Goal: Transaction & Acquisition: Book appointment/travel/reservation

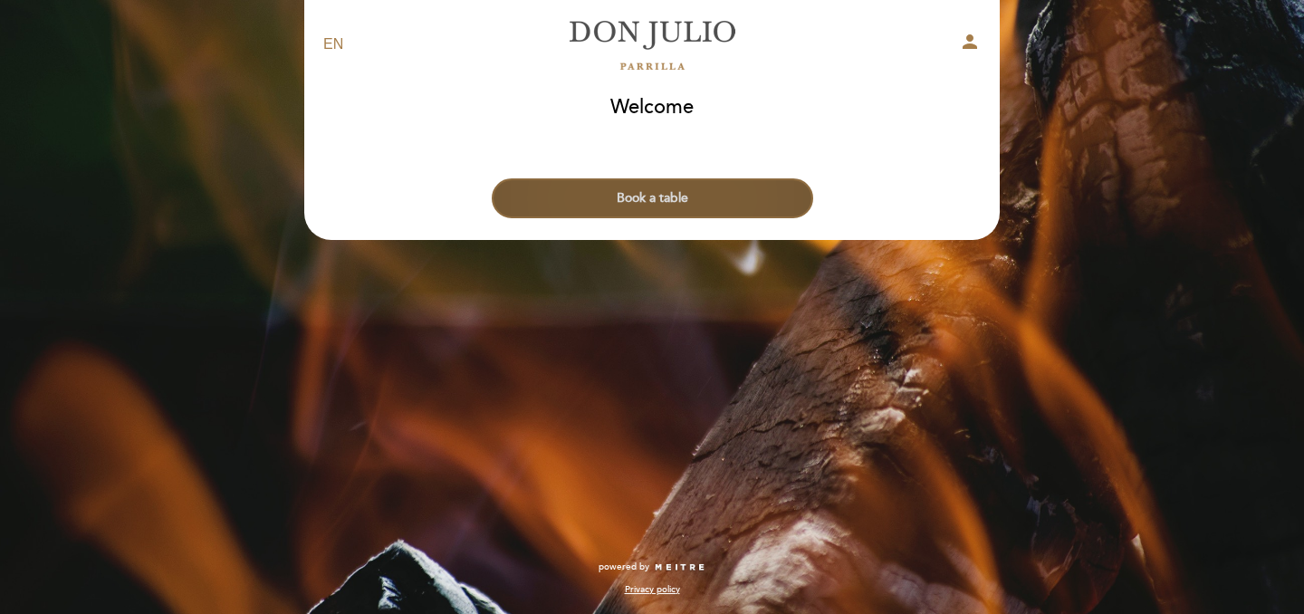
click at [715, 194] on button "Book a table" at bounding box center [652, 198] width 321 height 40
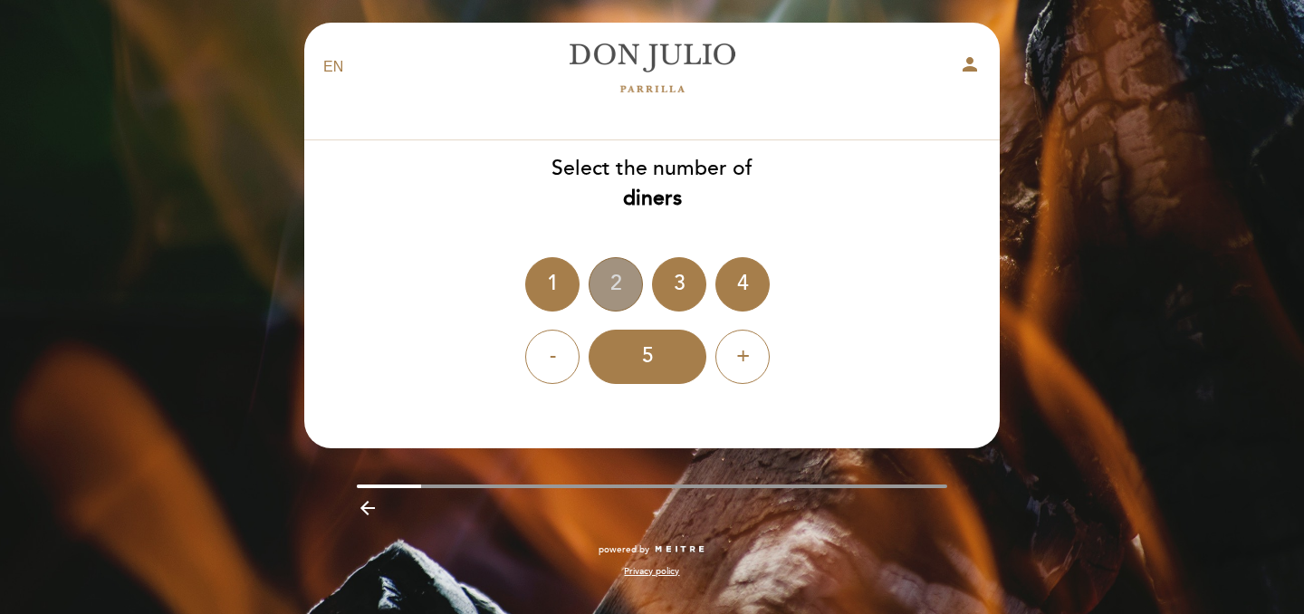
click at [612, 279] on div "2" at bounding box center [616, 284] width 54 height 54
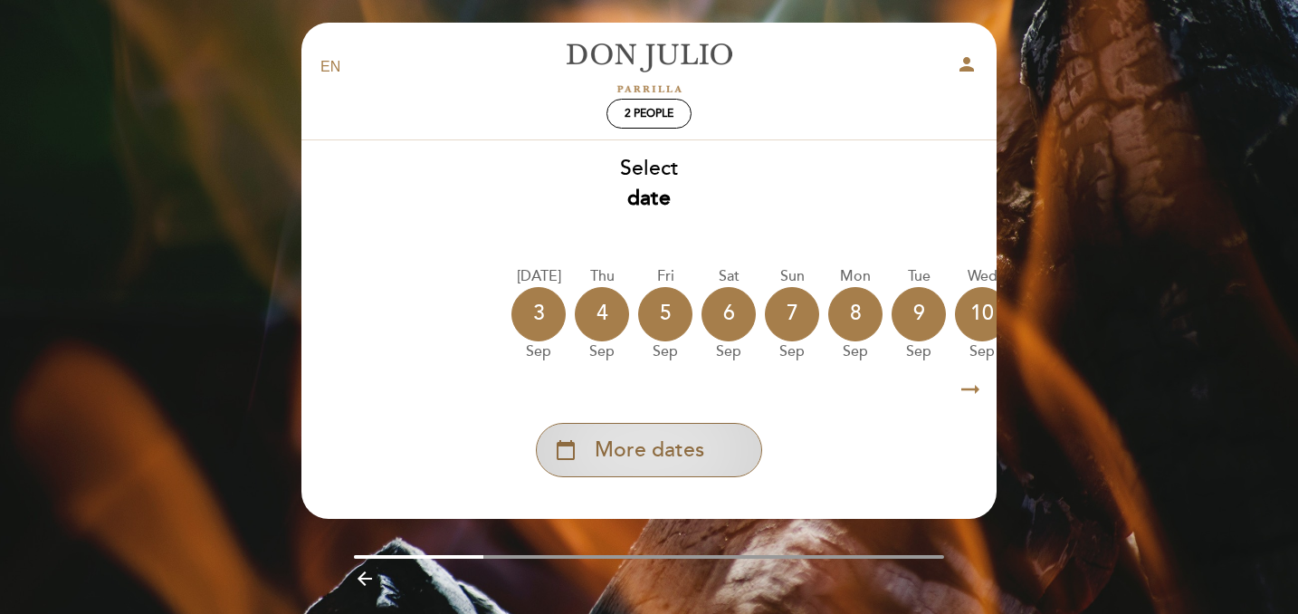
click at [636, 438] on span "More dates" at bounding box center [650, 450] width 110 height 30
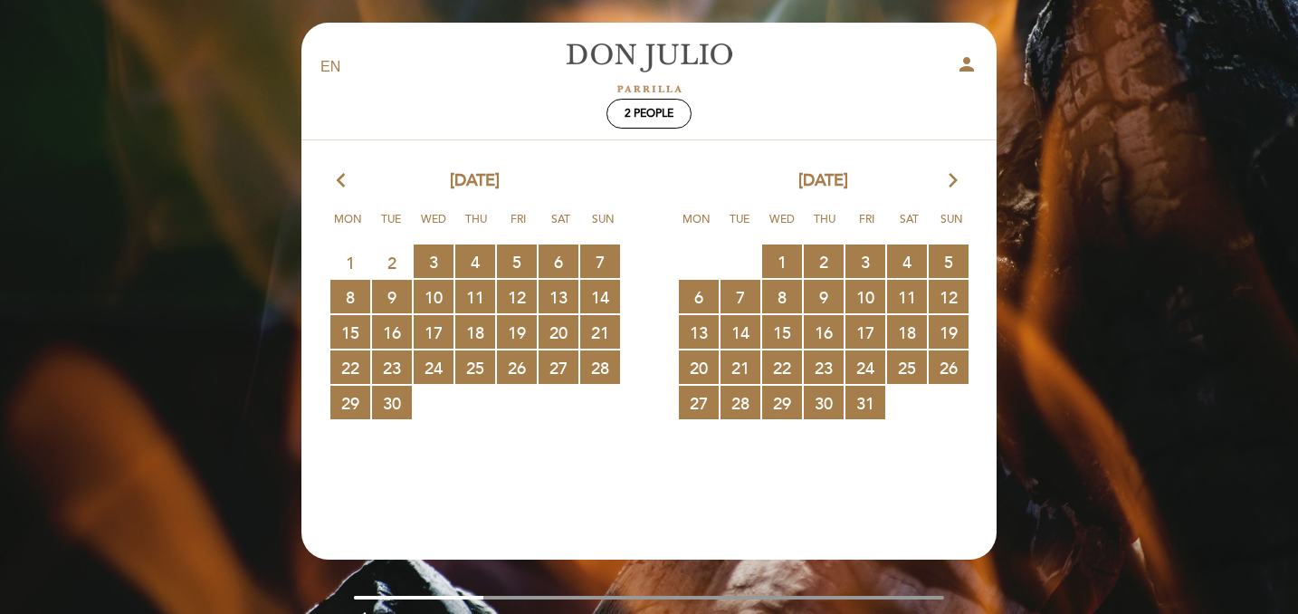
click at [955, 171] on icon "arrow_forward_ios" at bounding box center [953, 181] width 16 height 24
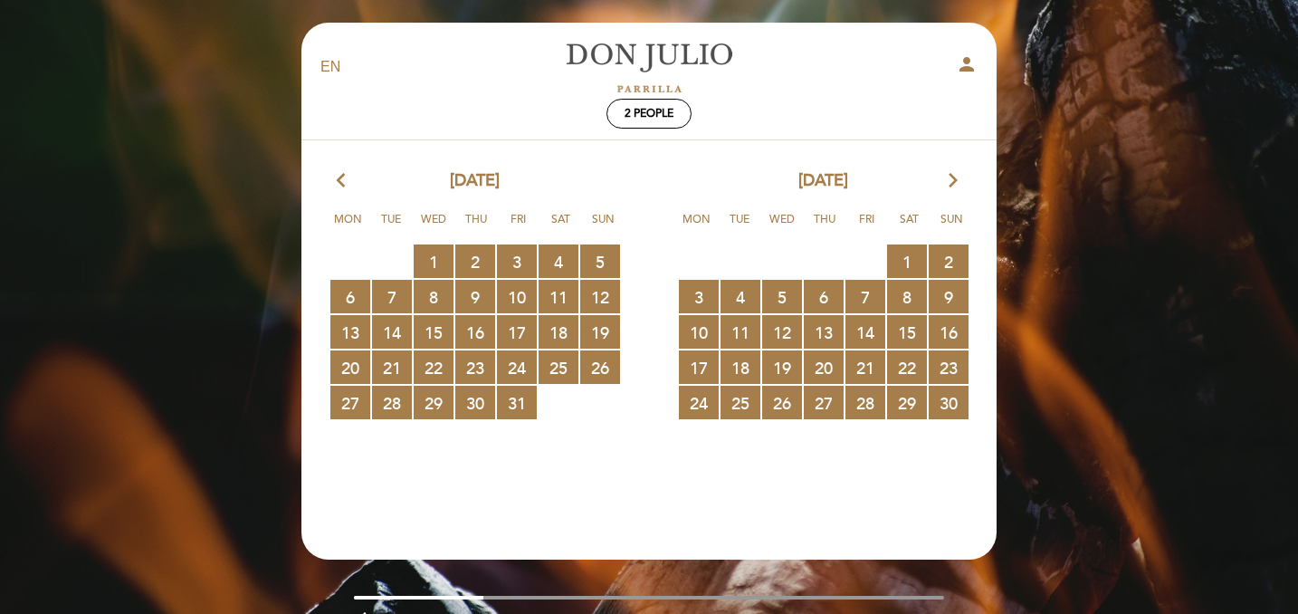
click at [955, 171] on icon "arrow_forward_ios" at bounding box center [953, 181] width 16 height 24
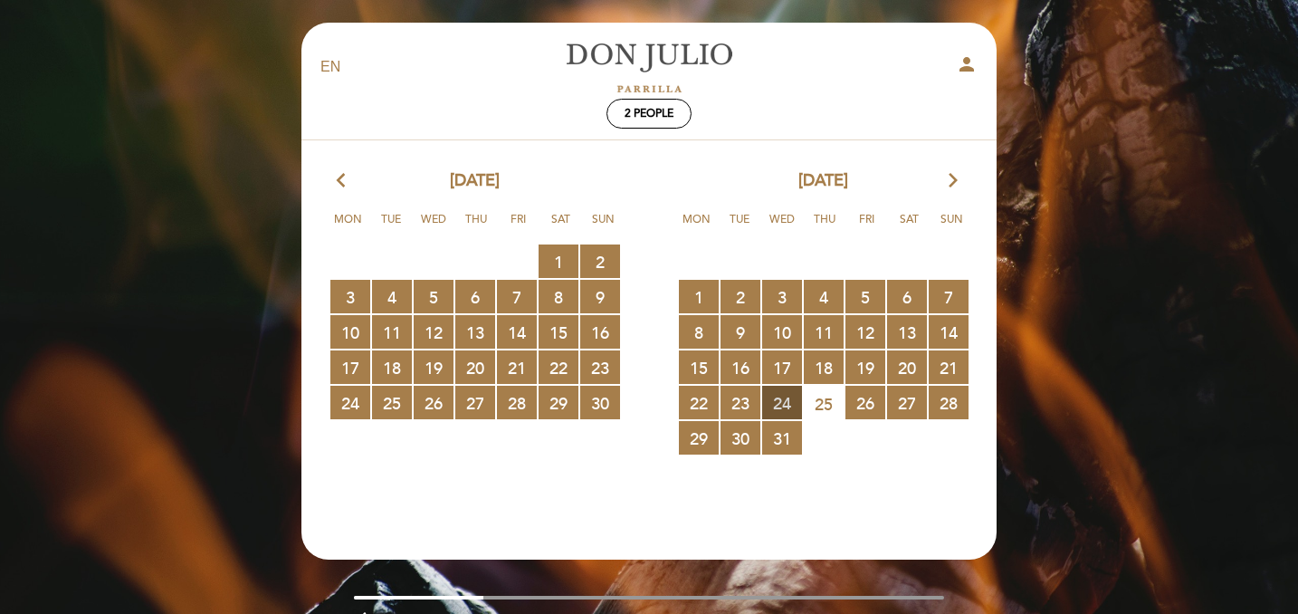
click at [782, 403] on span "24 RESERVATIONS AVAILABLE" at bounding box center [782, 402] width 40 height 33
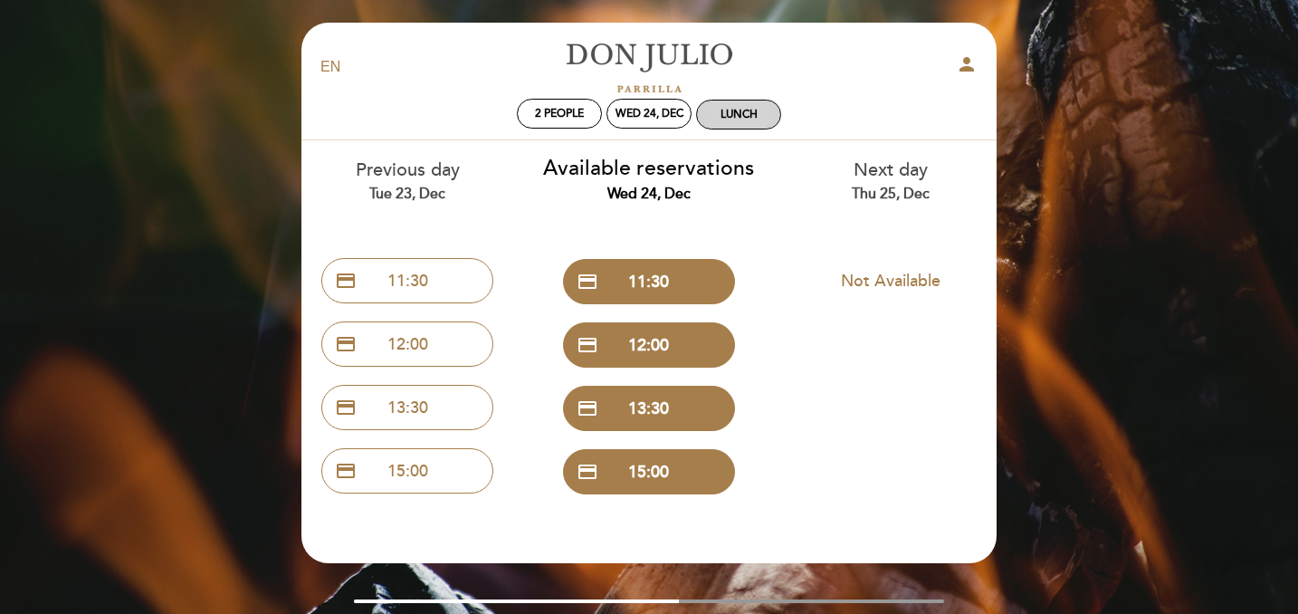
click at [748, 119] on div "Lunch" at bounding box center [739, 115] width 37 height 14
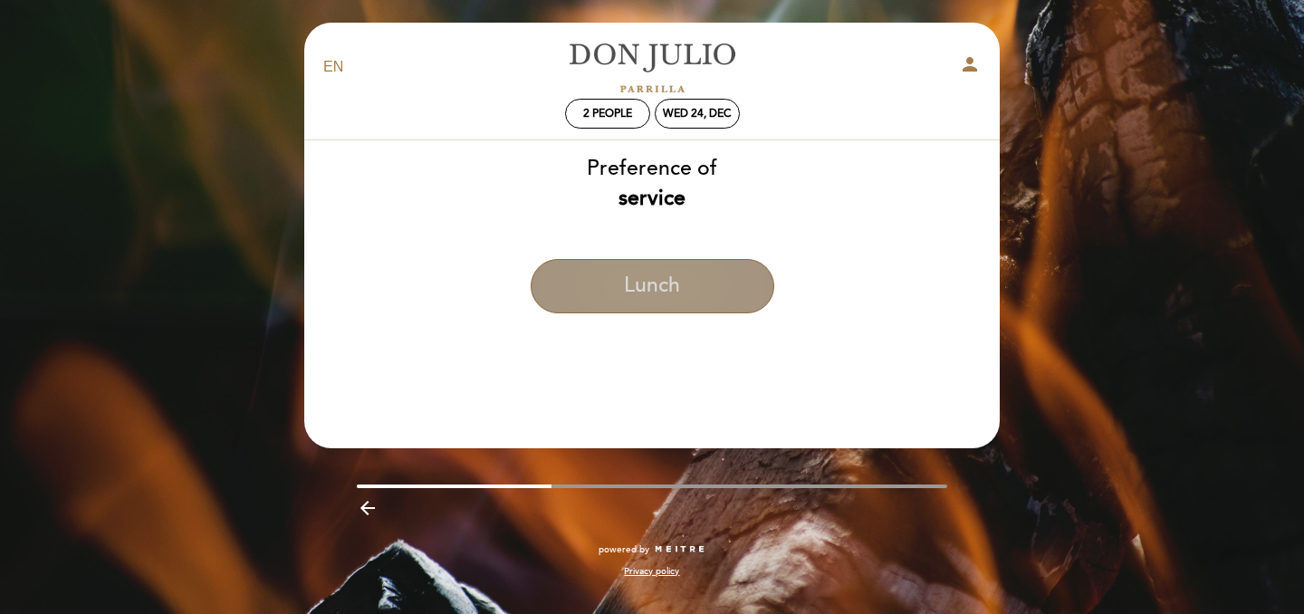
click at [703, 274] on button "Lunch" at bounding box center [653, 286] width 244 height 54
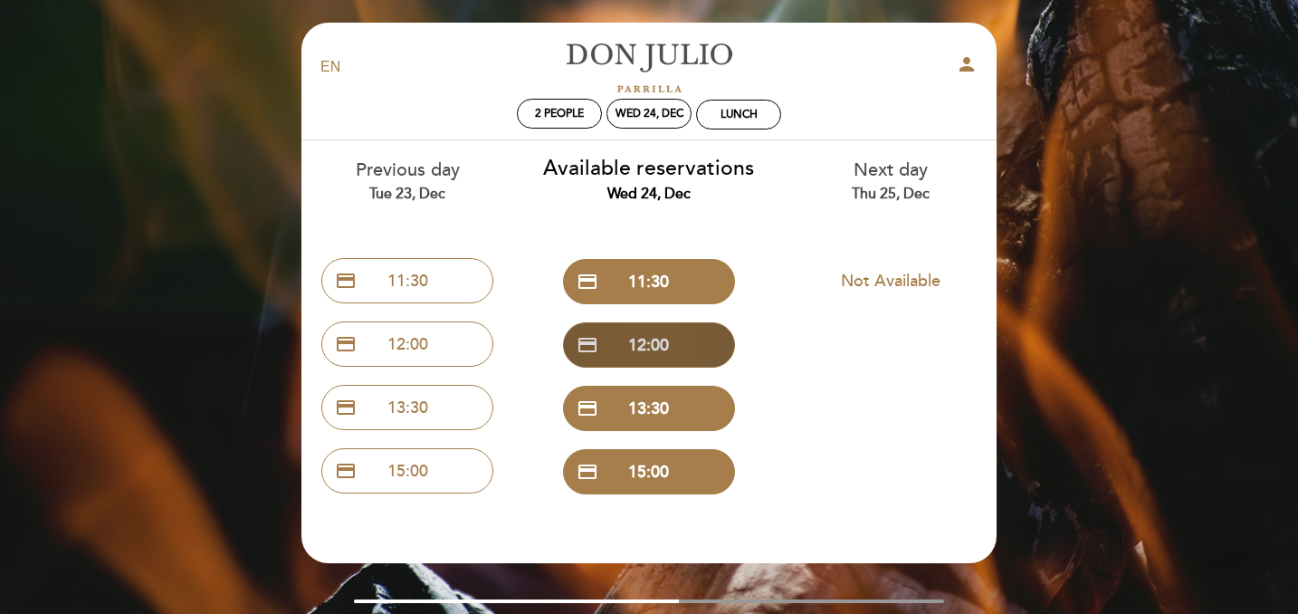
click at [674, 346] on button "credit_card 12:00" at bounding box center [649, 344] width 172 height 45
